Goal: Task Accomplishment & Management: Complete application form

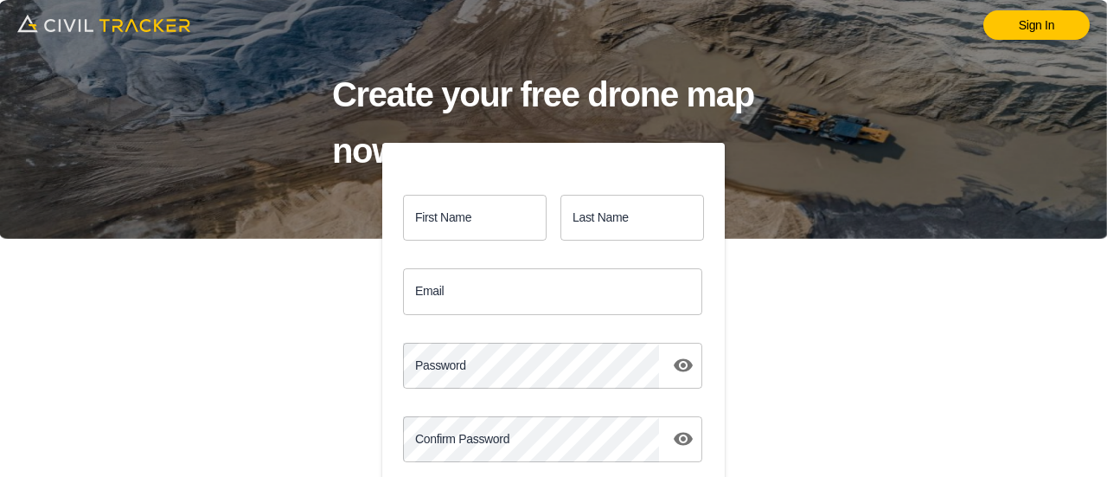
click at [448, 225] on input "First Name" at bounding box center [475, 218] width 144 height 46
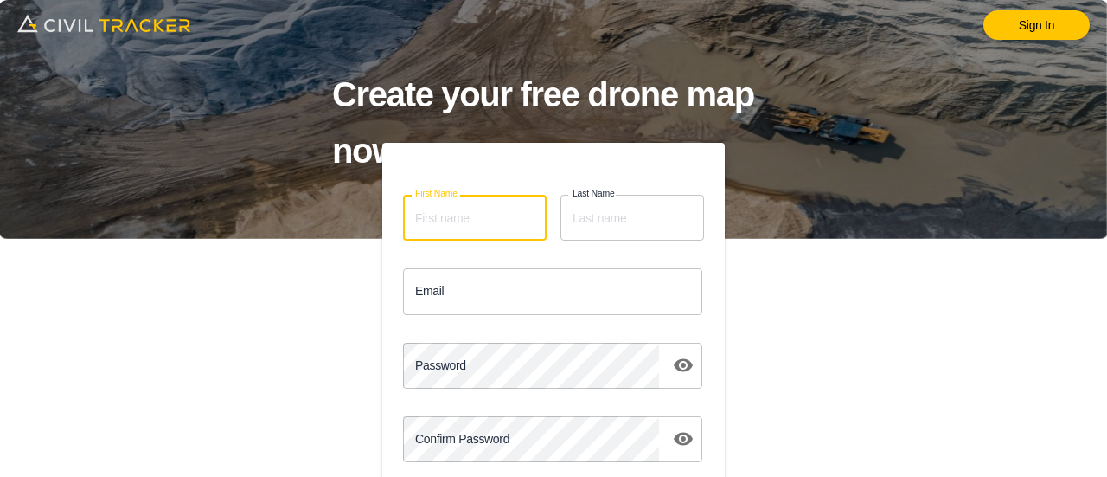
type input "[PERSON_NAME]"
click at [568, 288] on input "Email" at bounding box center [552, 291] width 299 height 46
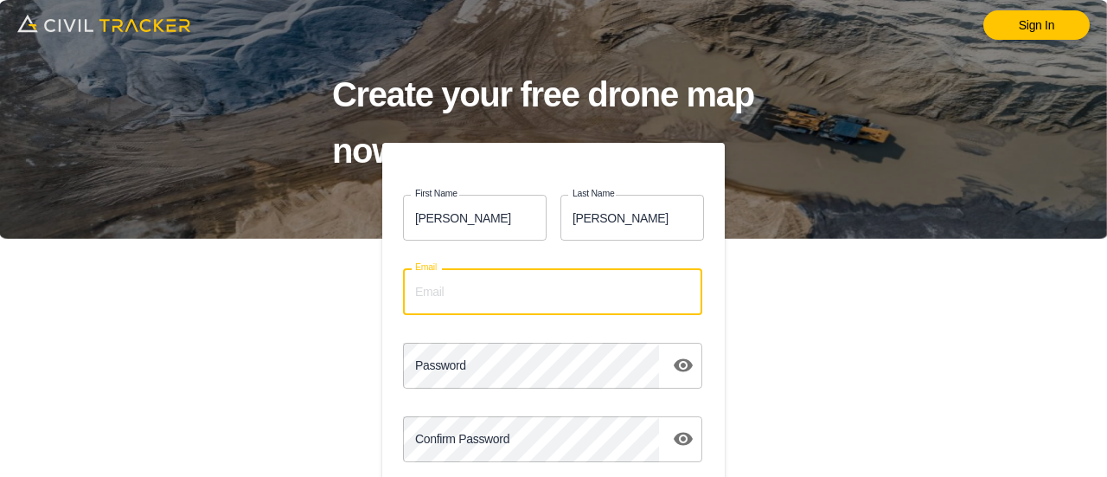
type input "[EMAIL_ADDRESS][DOMAIN_NAME]"
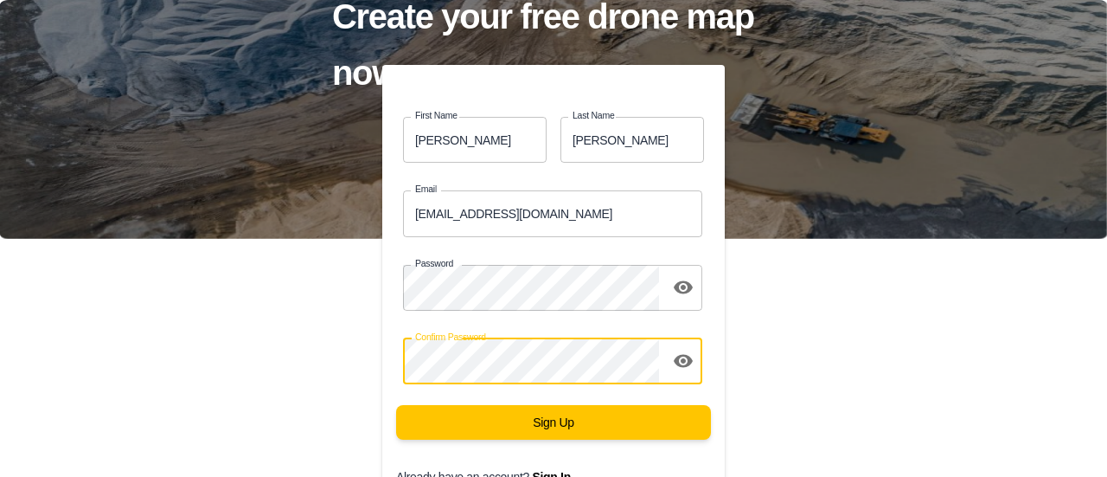
scroll to position [164, 0]
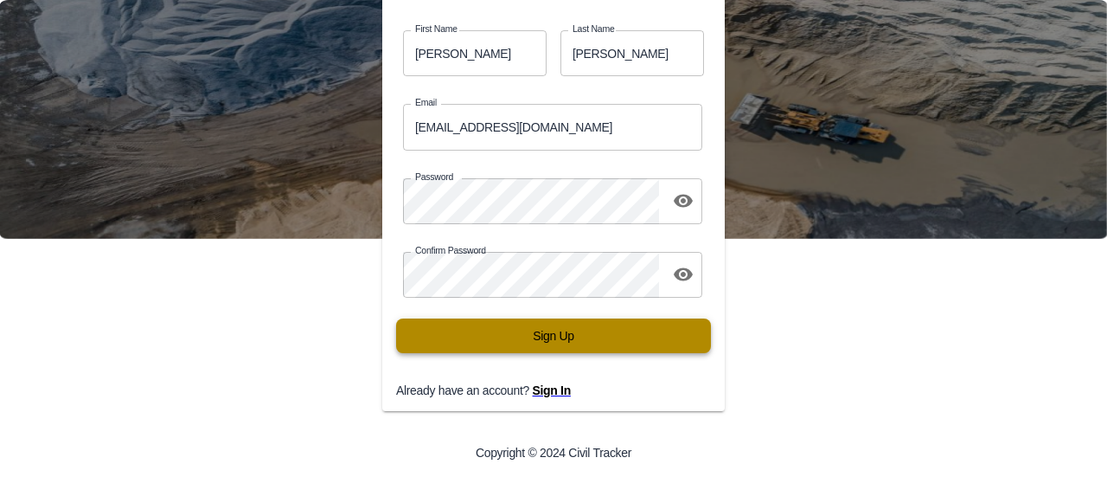
click at [538, 335] on button "Sign Up" at bounding box center [553, 335] width 315 height 35
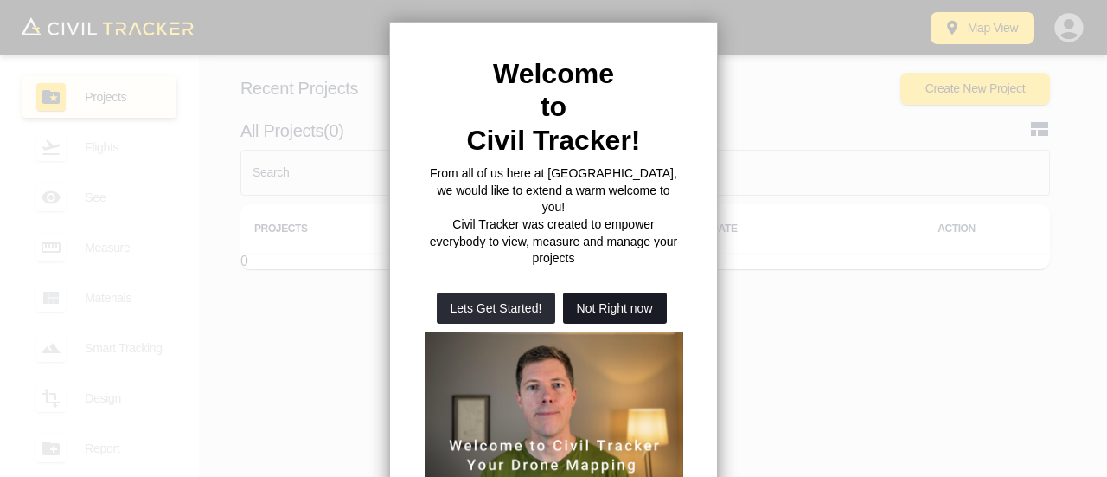
click at [604, 292] on button "Not Right now" at bounding box center [615, 307] width 104 height 31
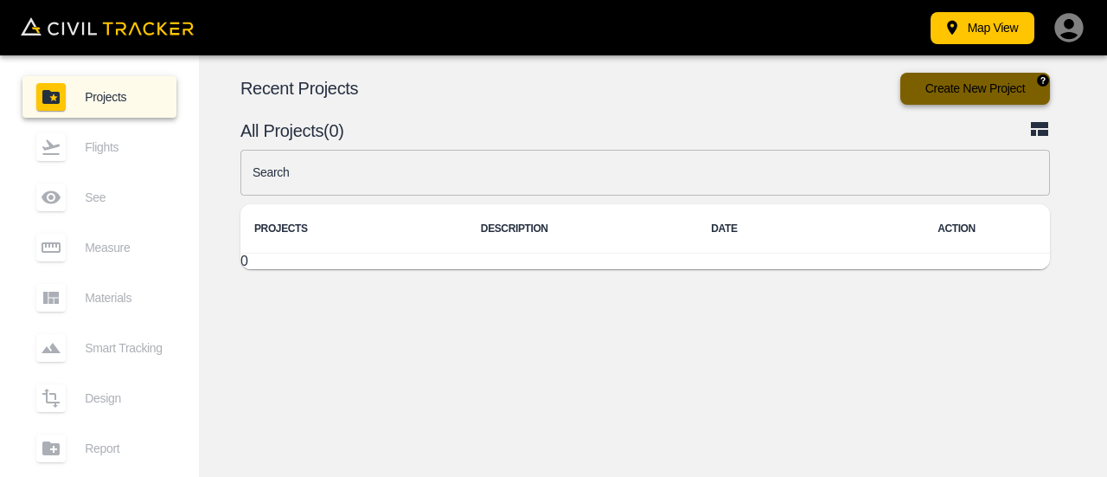
click at [964, 93] on button "Create New Project" at bounding box center [976, 89] width 150 height 32
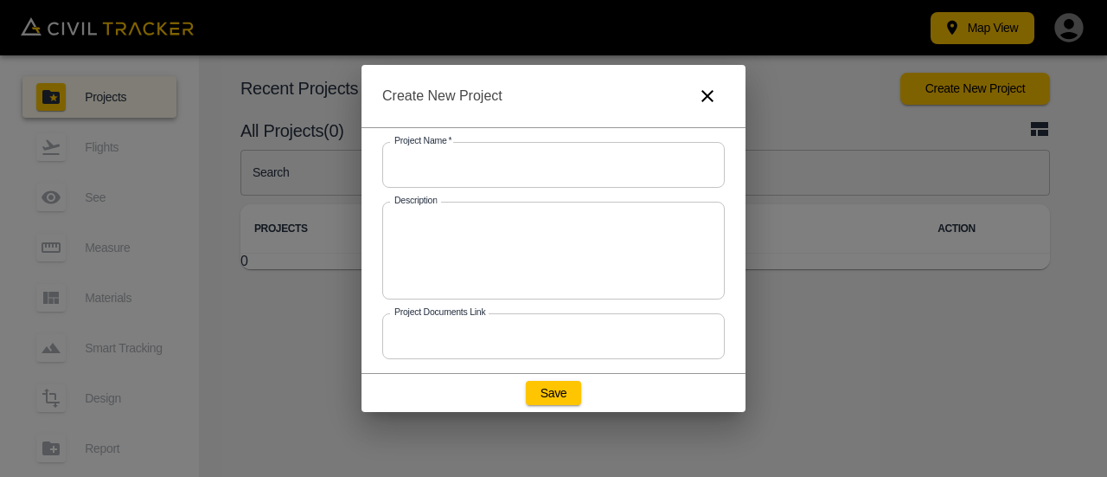
click at [552, 167] on input "text" at bounding box center [553, 165] width 343 height 46
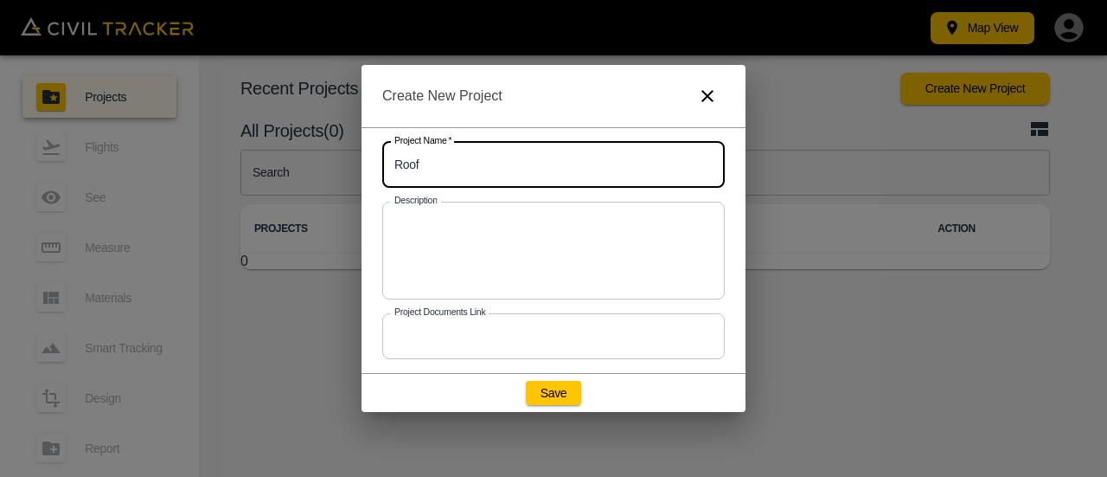
type input "Roof"
click at [516, 233] on textarea at bounding box center [553, 249] width 318 height 69
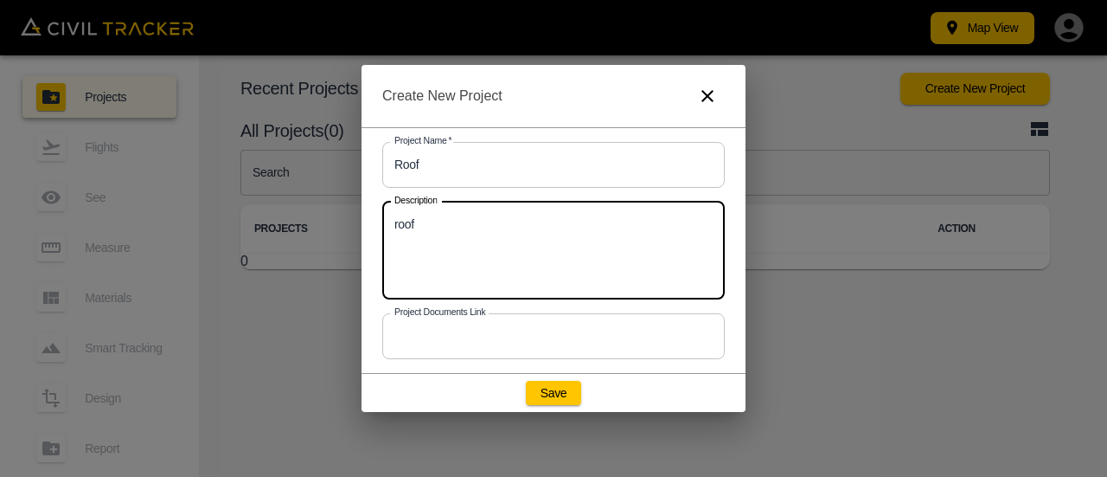
type textarea "roof"
click at [538, 317] on input "text" at bounding box center [553, 336] width 343 height 46
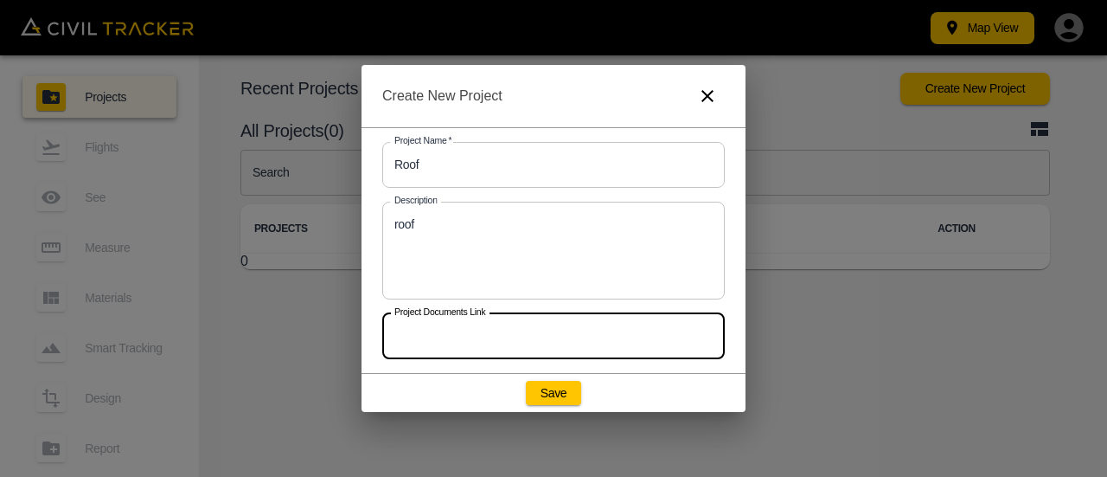
click at [536, 329] on input "text" at bounding box center [553, 336] width 343 height 46
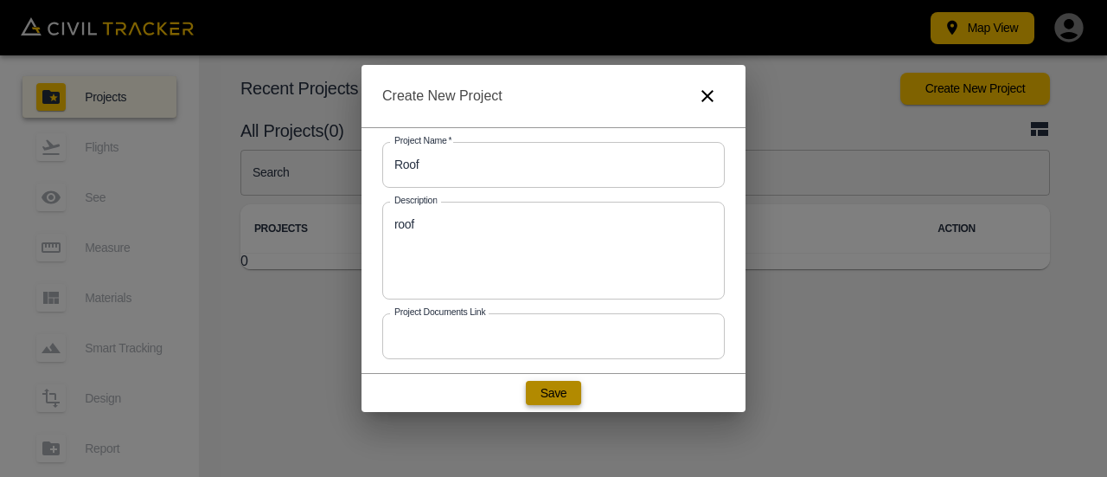
click at [548, 400] on button "Save" at bounding box center [553, 393] width 55 height 24
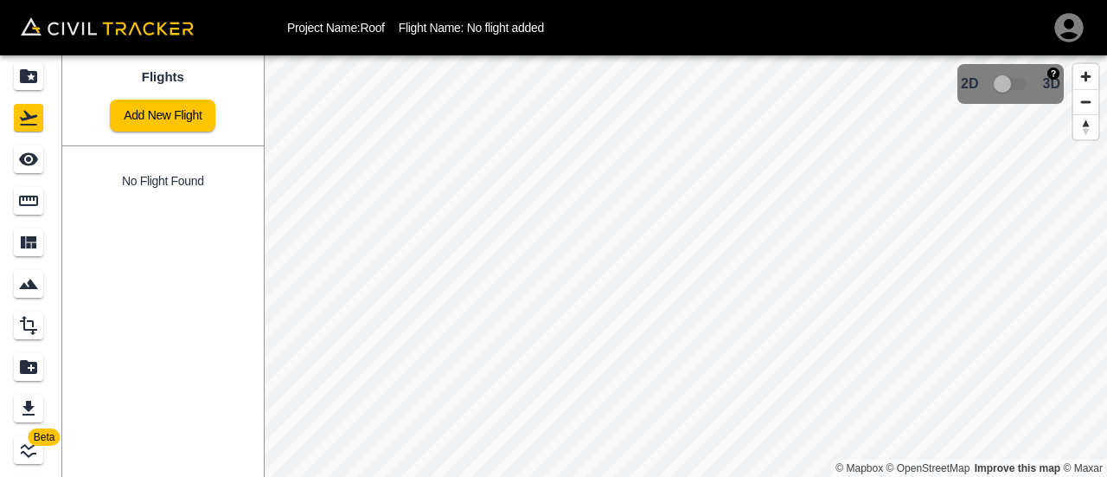
click at [1048, 90] on span "3D" at bounding box center [1051, 84] width 17 height 16
drag, startPoint x: 1001, startPoint y: 84, endPoint x: 1035, endPoint y: 84, distance: 33.7
click at [1035, 84] on span "3D model not uploaded yet" at bounding box center [1011, 83] width 50 height 33
click at [1021, 80] on span "3D model not uploaded yet" at bounding box center [1011, 83] width 50 height 33
click at [161, 112] on link "Add New Flight" at bounding box center [163, 115] width 106 height 32
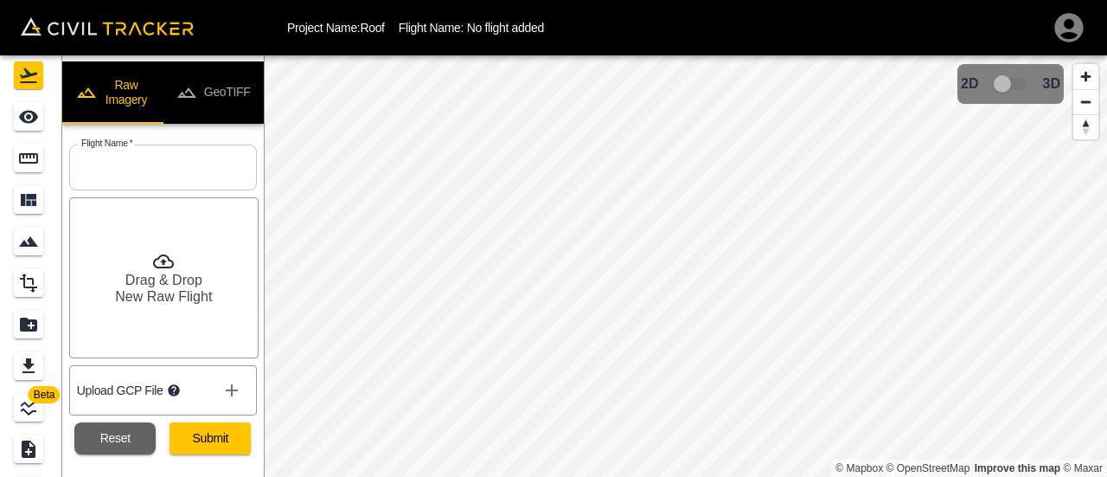
scroll to position [55, 0]
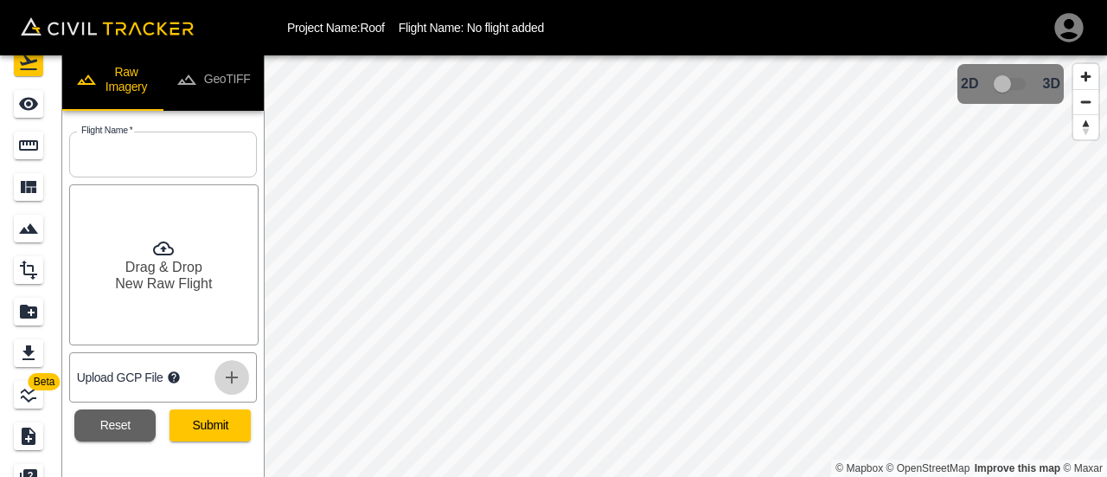
click at [229, 378] on icon "show more" at bounding box center [231, 377] width 21 height 21
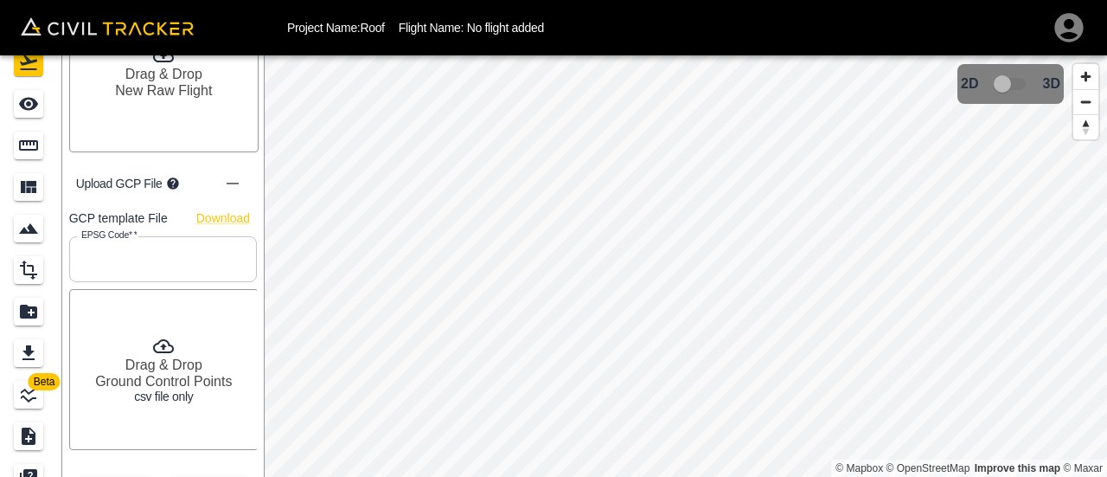
scroll to position [231, 0]
